Goal: Find specific page/section: Find specific page/section

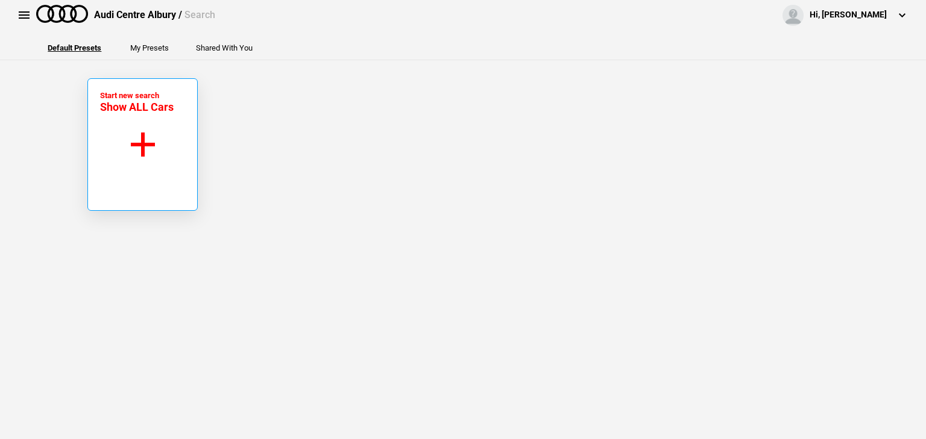
click at [143, 149] on button "Start new search Show ALL Cars" at bounding box center [142, 144] width 110 height 133
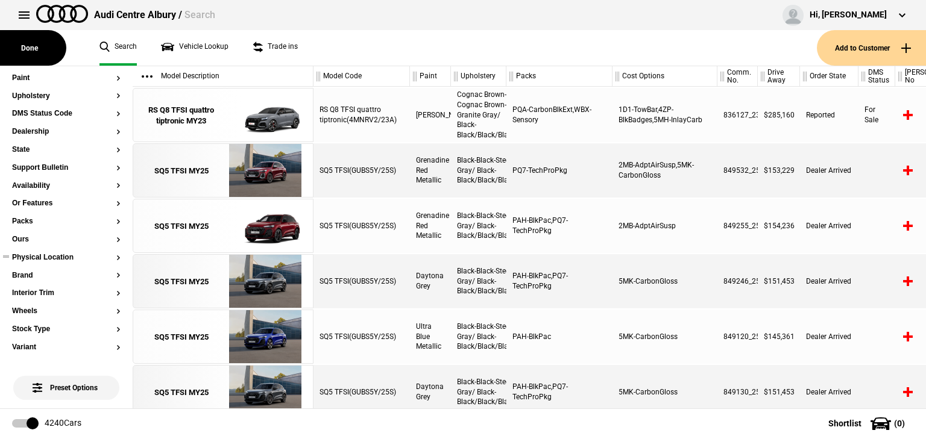
scroll to position [241, 0]
click at [19, 240] on button "Ours" at bounding box center [66, 238] width 108 height 8
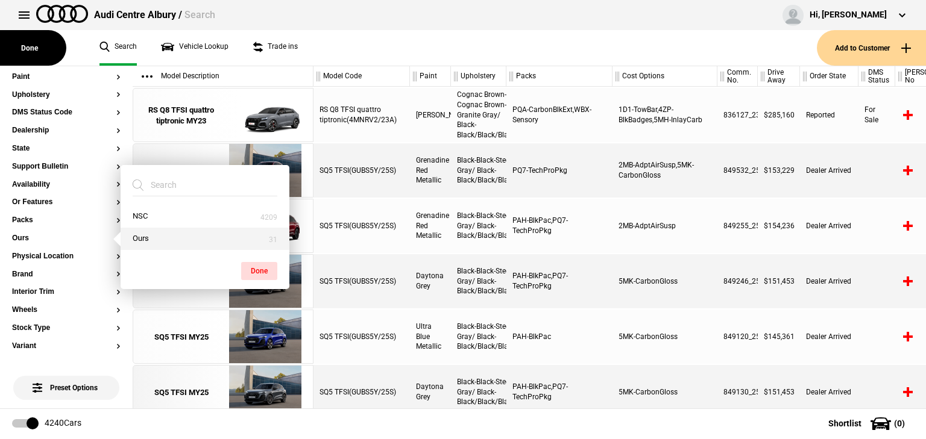
click at [145, 236] on button "Ours" at bounding box center [205, 239] width 169 height 22
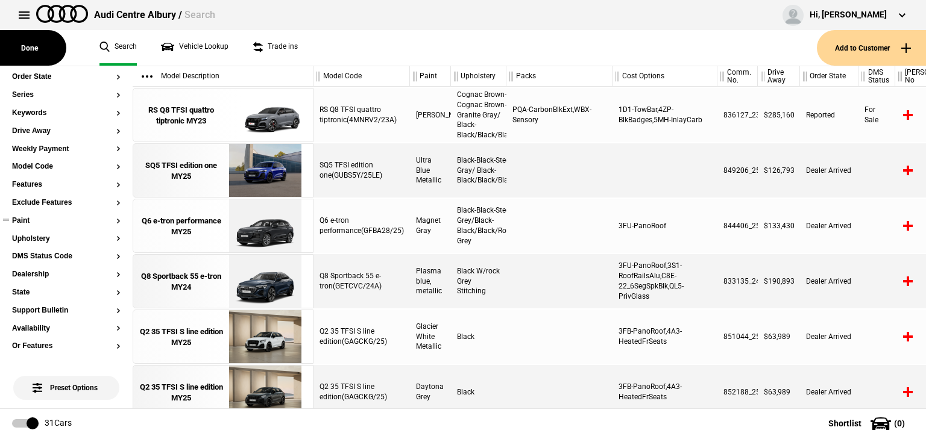
scroll to position [96, 0]
click at [33, 169] on button "Model Code" at bounding box center [66, 167] width 108 height 8
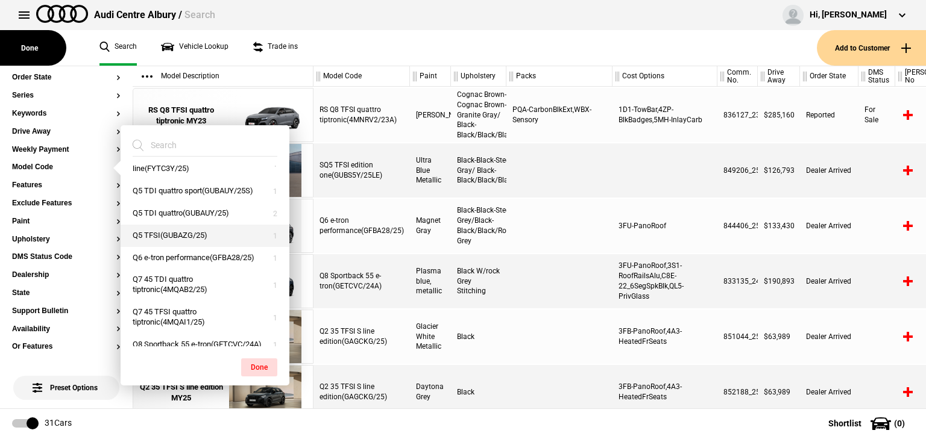
scroll to position [241, 0]
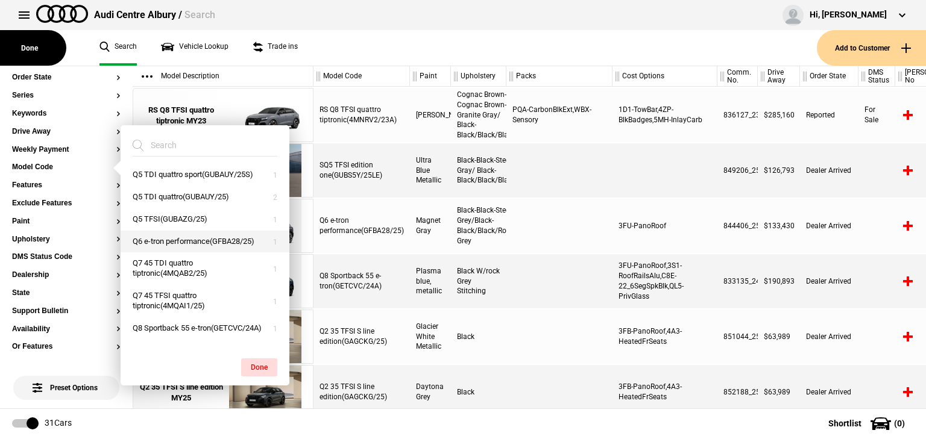
click at [178, 251] on button "Q6 e-tron performance(GFBA28/25)" at bounding box center [205, 242] width 169 height 22
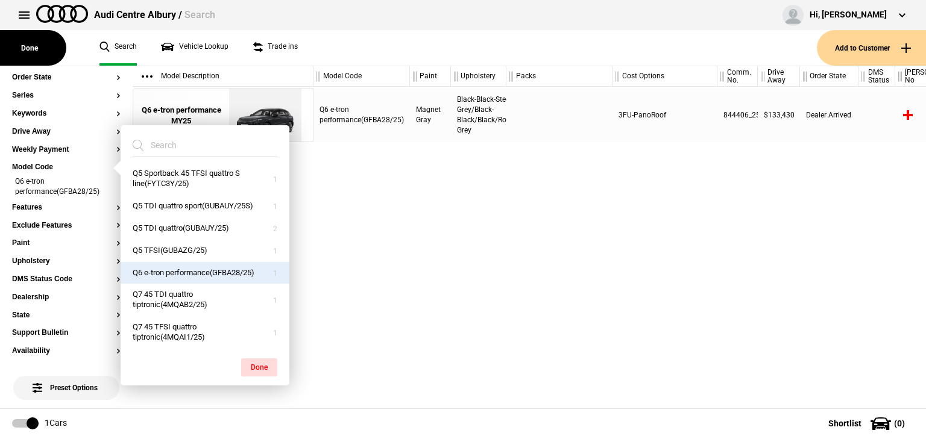
scroll to position [193, 0]
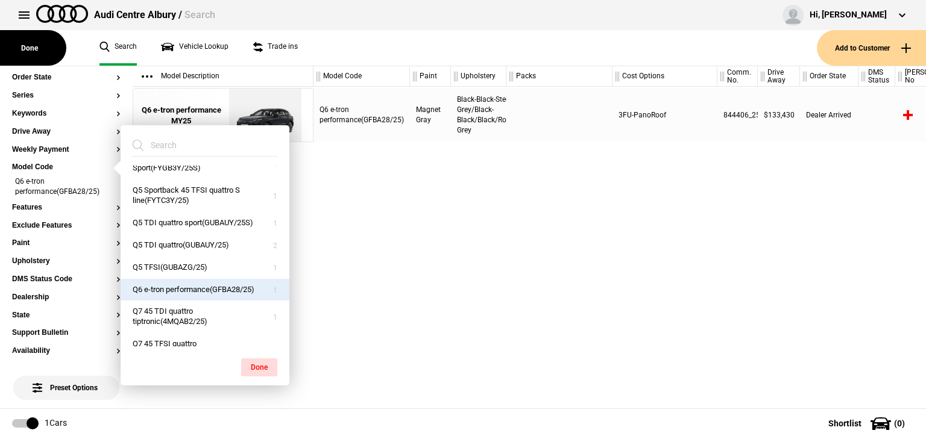
click at [357, 221] on div "Q6 e-tron performance(GFBA28/25) Magnet Gray Black-Black-Steel Grey/Black-Black…" at bounding box center [619, 248] width 612 height 322
